Goal: Information Seeking & Learning: Compare options

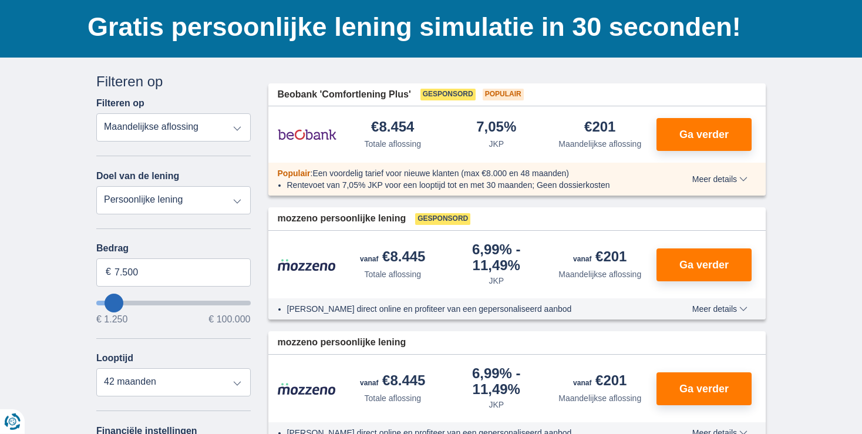
scroll to position [62, 0]
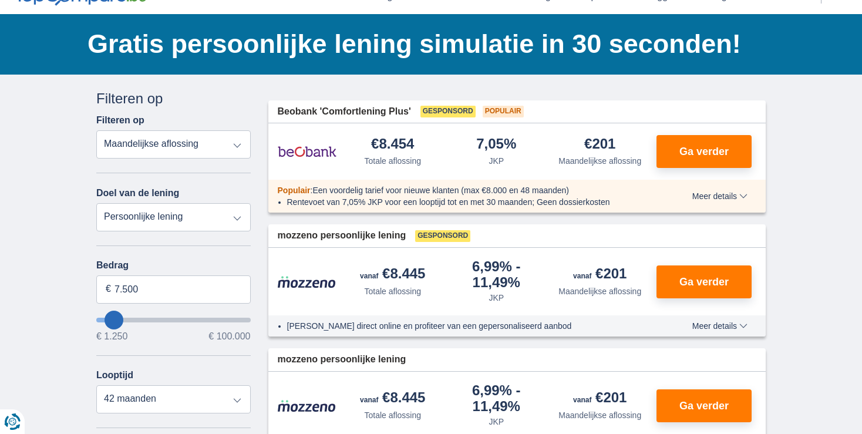
type input "12.250"
type input "12250"
select select "60"
type input "13.250"
type input "13250"
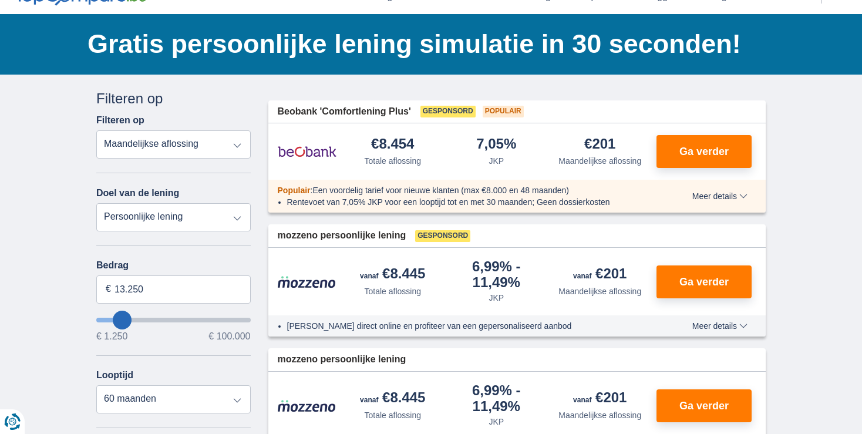
type input "7.250"
type input "7250"
select select "42"
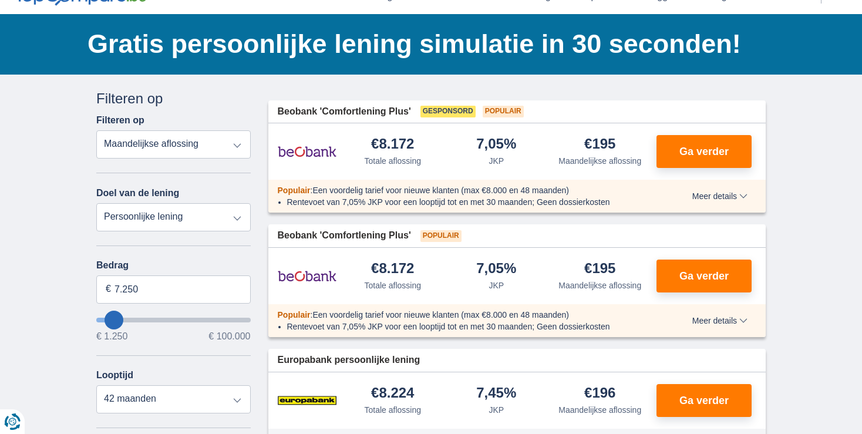
type input "10.250"
type input "10250"
type input "7.250"
type input "7250"
select select "42"
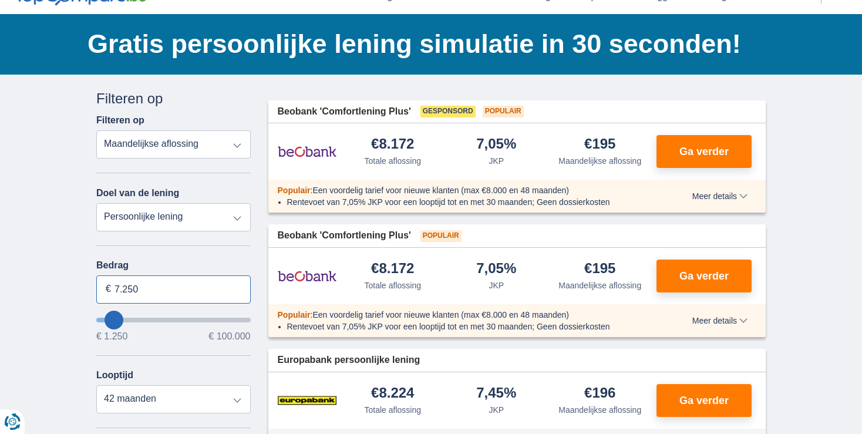
drag, startPoint x: 143, startPoint y: 285, endPoint x: 110, endPoint y: 285, distance: 33.5
click at [110, 285] on input "7.250" at bounding box center [173, 289] width 154 height 28
type input "50.000"
type input "50250"
select select "120"
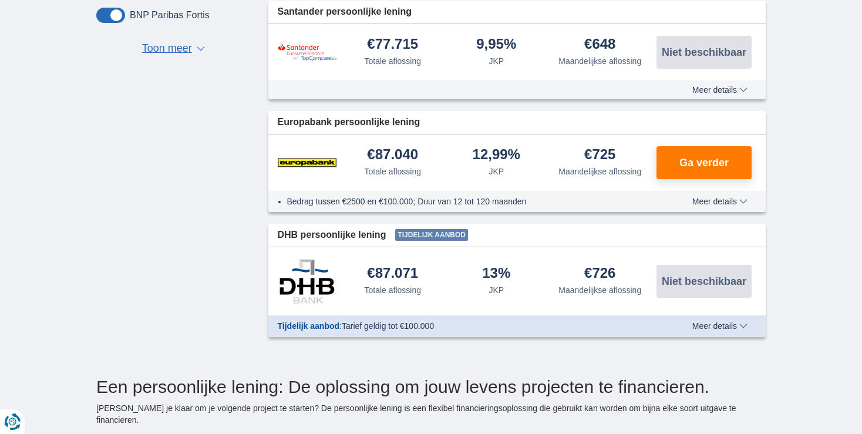
scroll to position [434, 0]
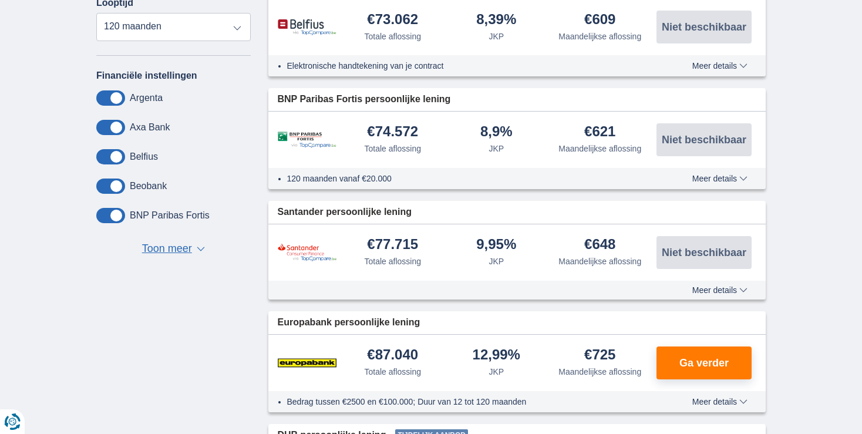
click at [116, 184] on span at bounding box center [110, 185] width 29 height 15
click at [0, 0] on input "checkbox" at bounding box center [0, 0] width 0 height 0
click at [119, 97] on span at bounding box center [110, 97] width 29 height 15
click at [0, 0] on input "checkbox" at bounding box center [0, 0] width 0 height 0
click at [115, 126] on span at bounding box center [110, 127] width 29 height 15
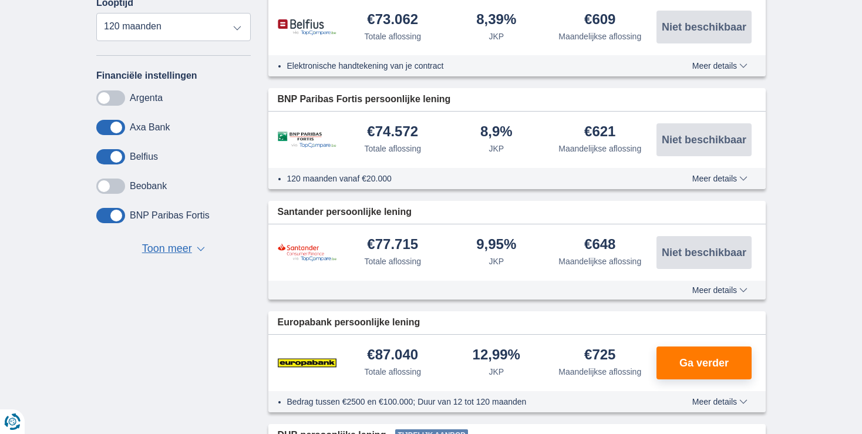
click at [0, 0] on input "checkbox" at bounding box center [0, 0] width 0 height 0
click at [123, 153] on span at bounding box center [110, 156] width 29 height 15
click at [0, 0] on input "checkbox" at bounding box center [0, 0] width 0 height 0
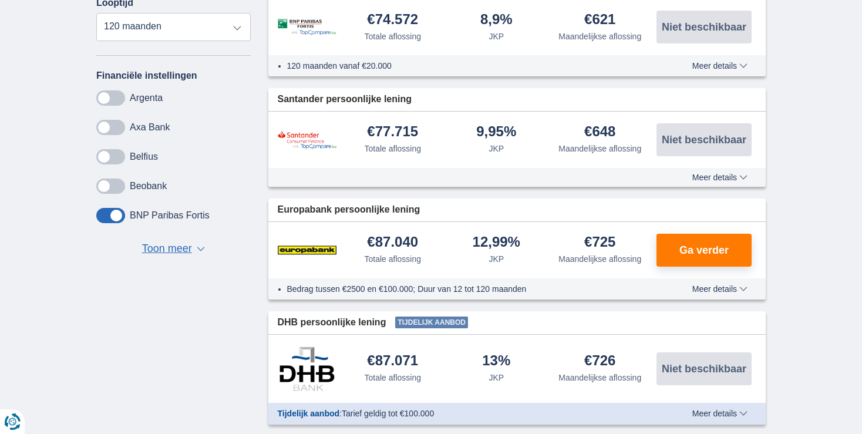
click at [115, 178] on span at bounding box center [110, 185] width 29 height 15
click at [0, 0] on input "checkbox" at bounding box center [0, 0] width 0 height 0
click at [117, 211] on span at bounding box center [110, 215] width 29 height 15
click at [0, 0] on input "checkbox" at bounding box center [0, 0] width 0 height 0
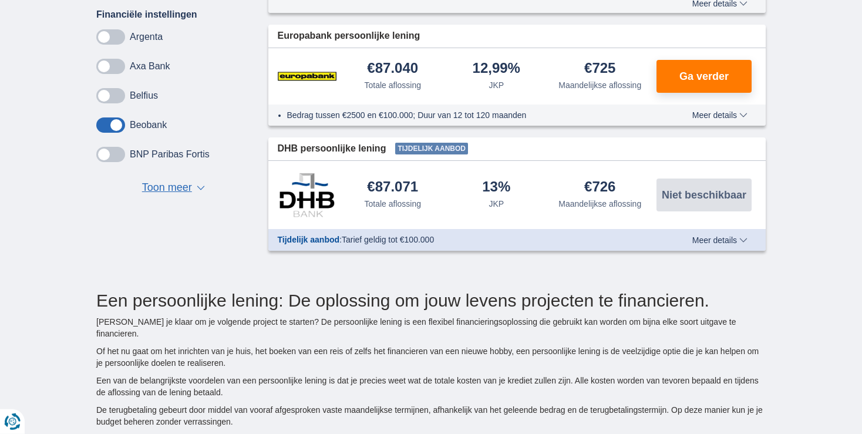
scroll to position [495, 0]
click at [159, 182] on span "Toon meer" at bounding box center [167, 187] width 50 height 15
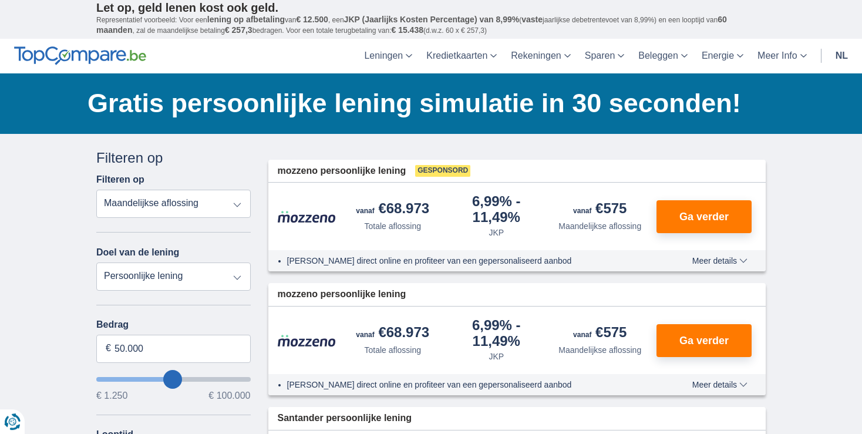
scroll to position [0, 0]
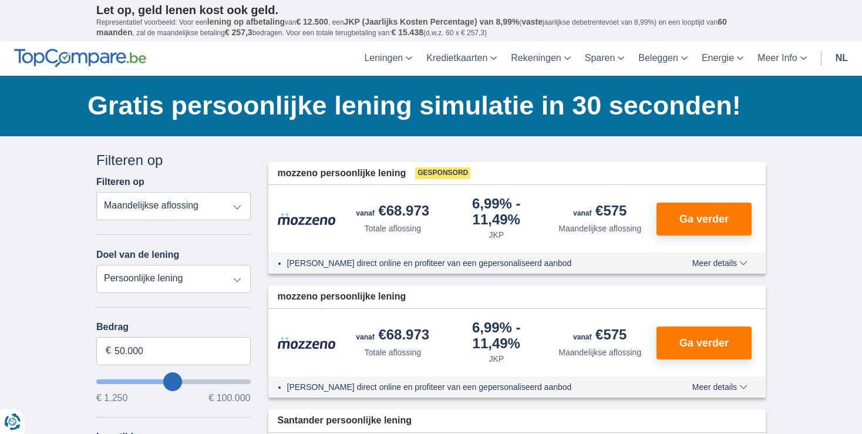
click at [710, 264] on span "Meer details" at bounding box center [719, 263] width 55 height 8
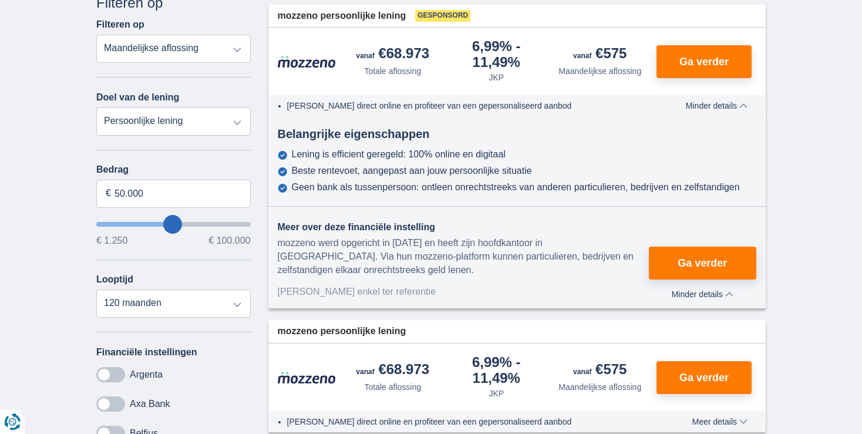
scroll to position [185, 0]
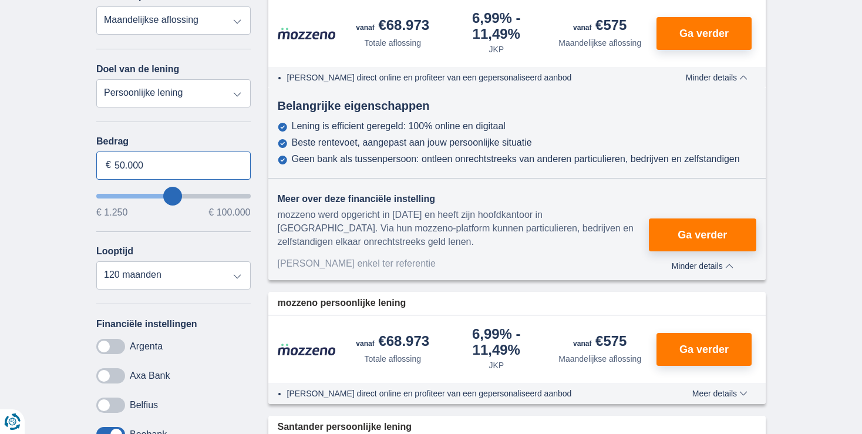
drag, startPoint x: 147, startPoint y: 163, endPoint x: 88, endPoint y: 161, distance: 59.3
click at [96, 161] on input "50.000" at bounding box center [173, 165] width 154 height 28
type input "25.000"
type input "25250"
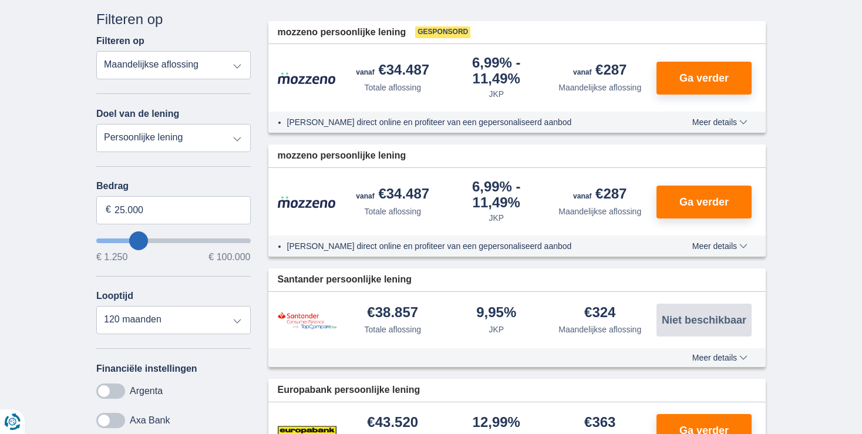
scroll to position [124, 0]
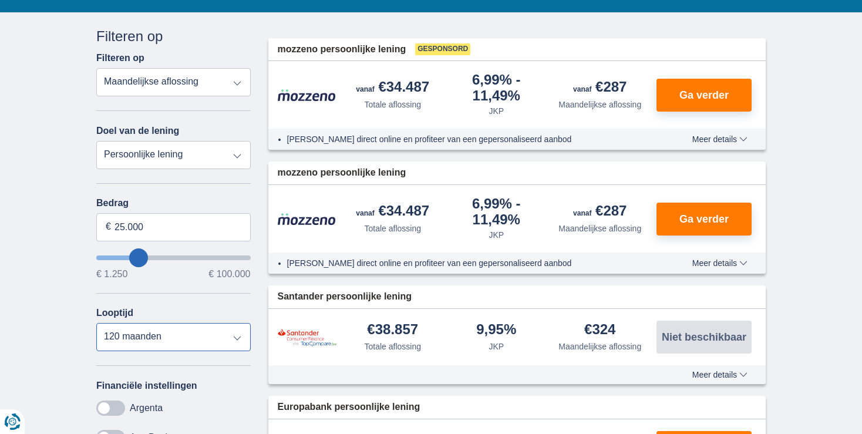
click at [96, 323] on select "12 maanden 18 maanden 24 maanden 30 maanden 36 maanden 42 maanden 48 maanden 60…" at bounding box center [173, 337] width 154 height 28
select select "60"
click option "60 maanden" at bounding box center [0, 0] width 0 height 0
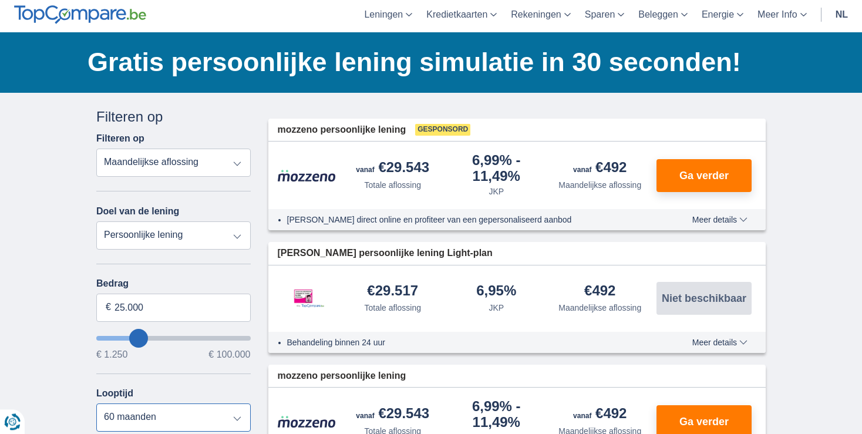
scroll to position [0, 0]
